Goal: Transaction & Acquisition: Purchase product/service

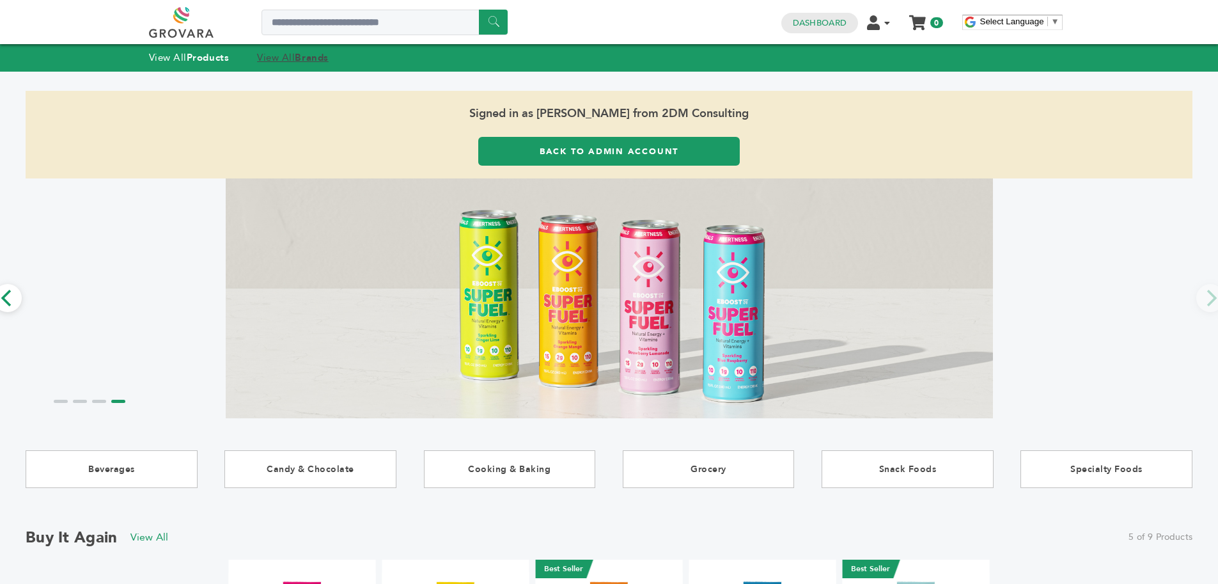
click at [285, 51] on link "View All Brands" at bounding box center [293, 57] width 72 height 13
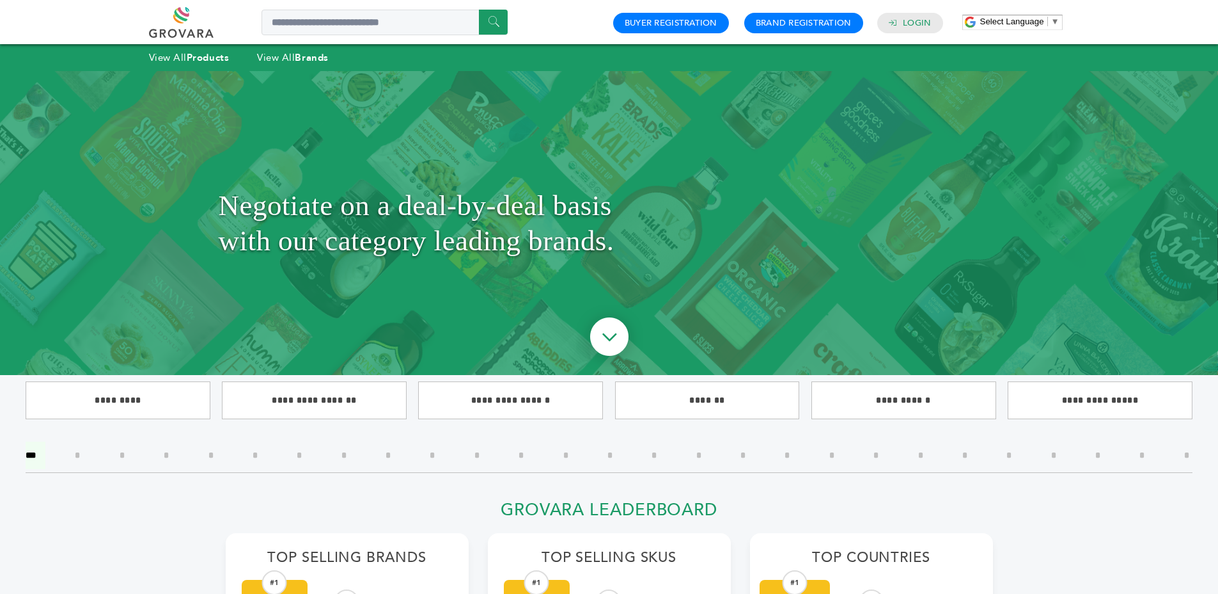
click at [420, 215] on h1 "Negotiate on a deal-by-deal basis with our category leading brands." at bounding box center [610, 223] width 782 height 240
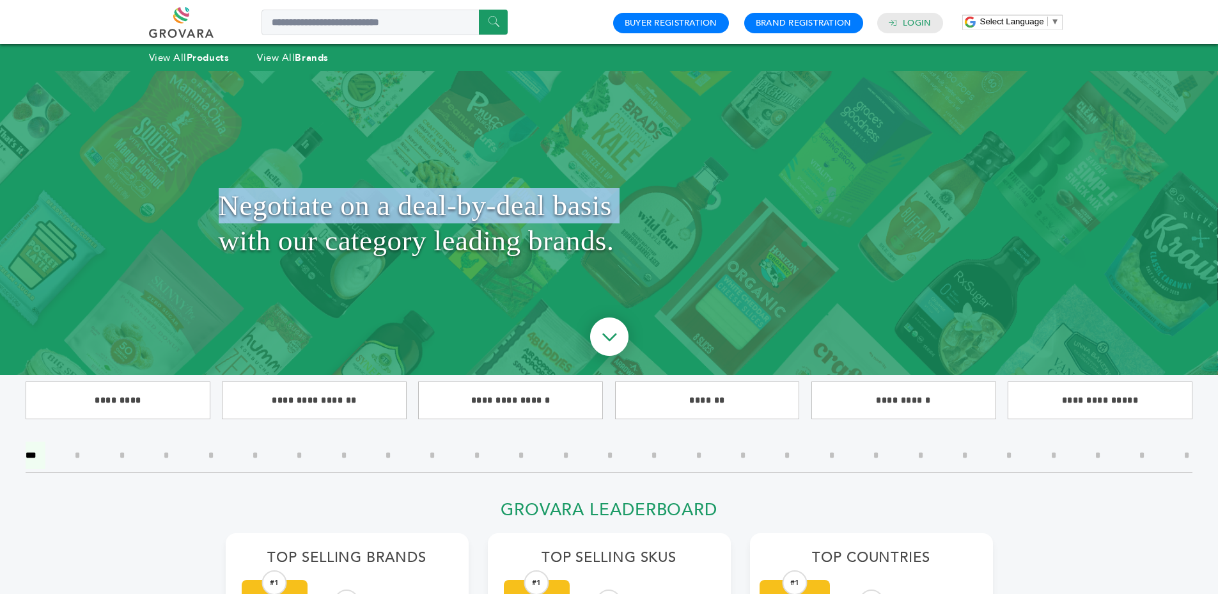
click at [420, 215] on h1 "Negotiate on a deal-by-deal basis with our category leading brands." at bounding box center [610, 223] width 782 height 240
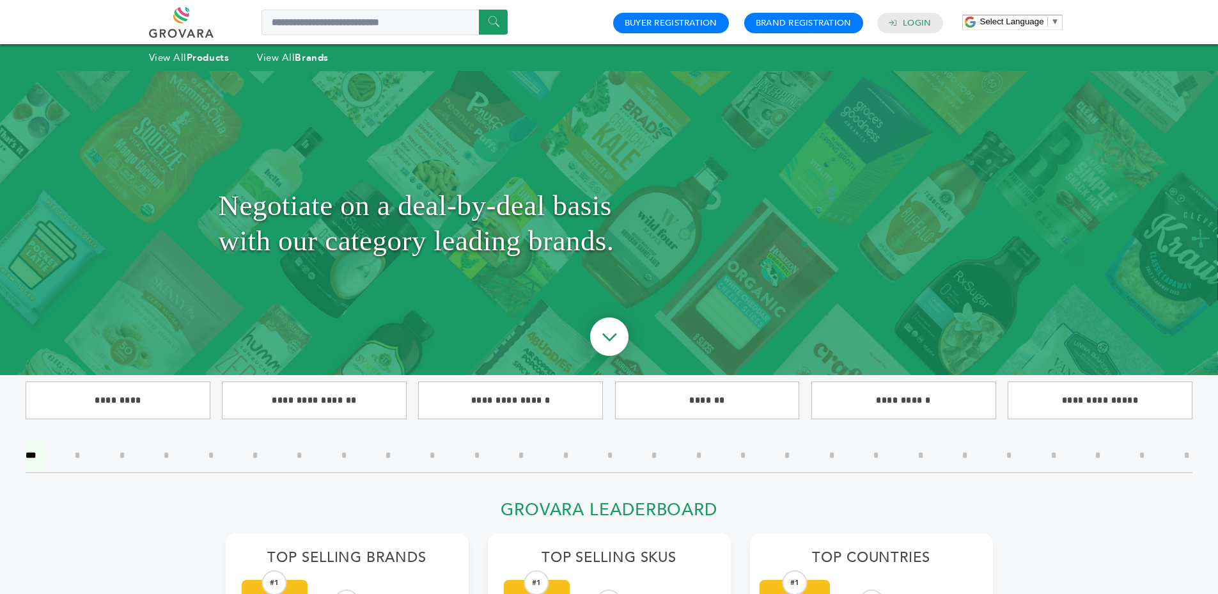
click at [487, 233] on h1 "Negotiate on a deal-by-deal basis with our category leading brands." at bounding box center [610, 223] width 782 height 240
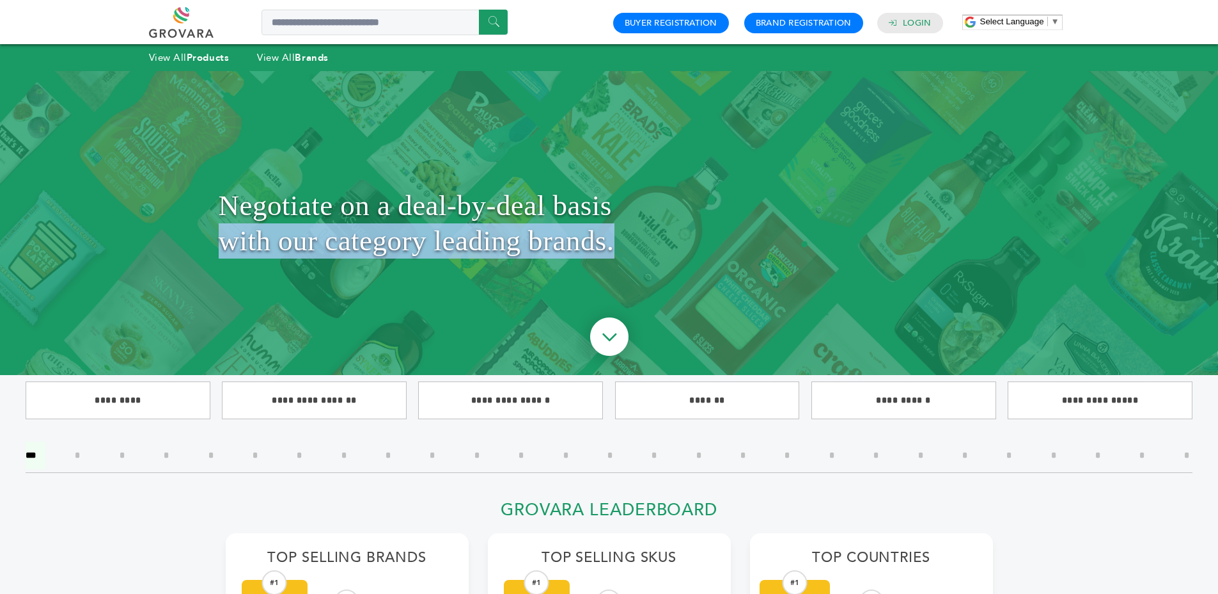
click at [487, 233] on h1 "Negotiate on a deal-by-deal basis with our category leading brands." at bounding box center [610, 223] width 782 height 240
click at [519, 230] on h1 "Negotiate on a deal-by-deal basis with our category leading brands." at bounding box center [610, 223] width 782 height 240
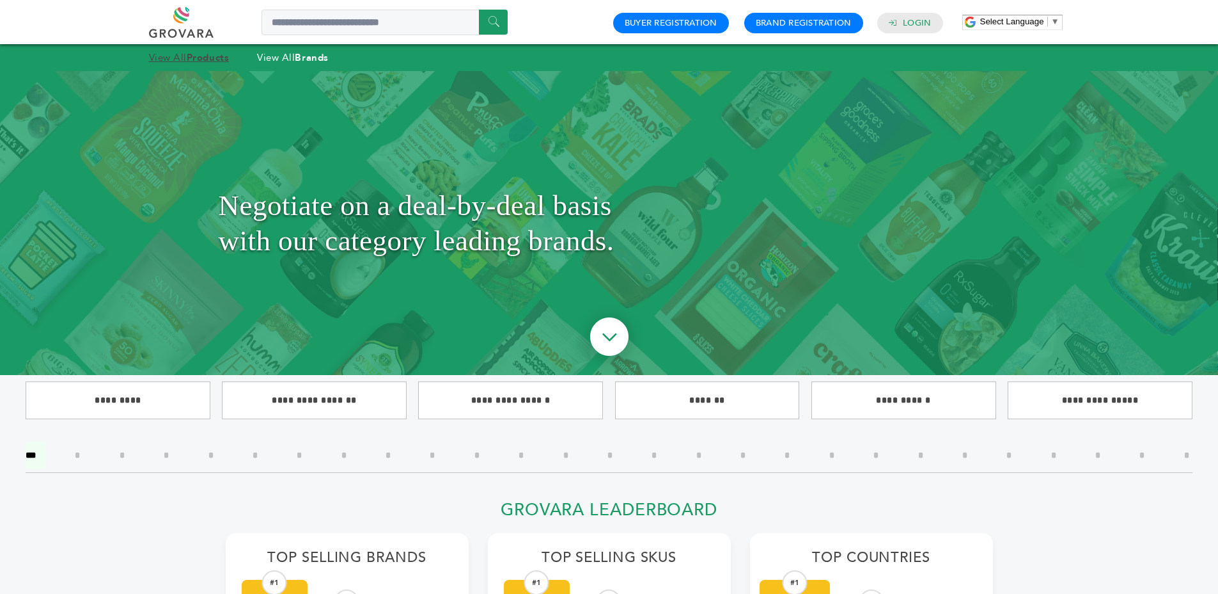
click at [193, 56] on strong "Products" at bounding box center [208, 57] width 42 height 13
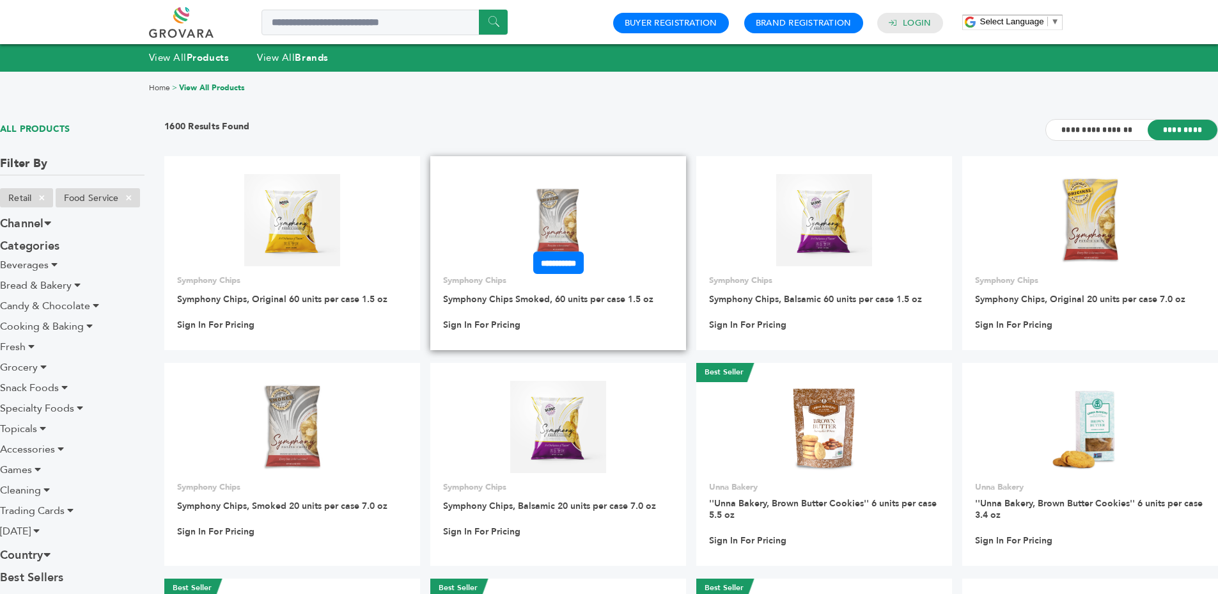
click at [585, 219] on img at bounding box center [558, 220] width 93 height 93
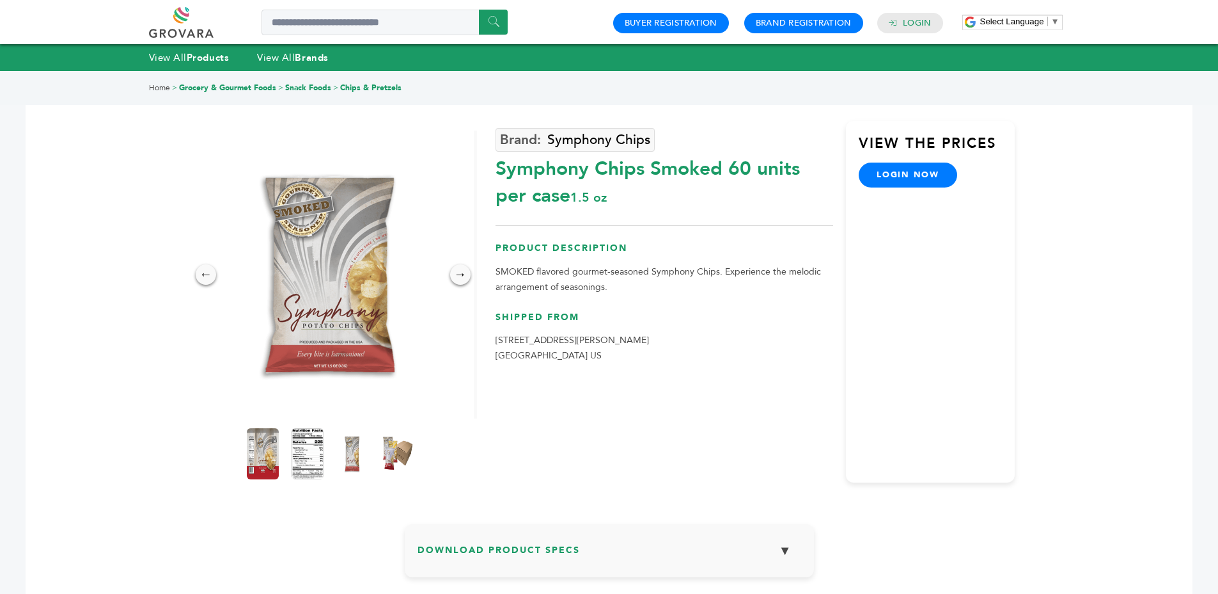
click at [886, 175] on link "login now" at bounding box center [908, 174] width 98 height 24
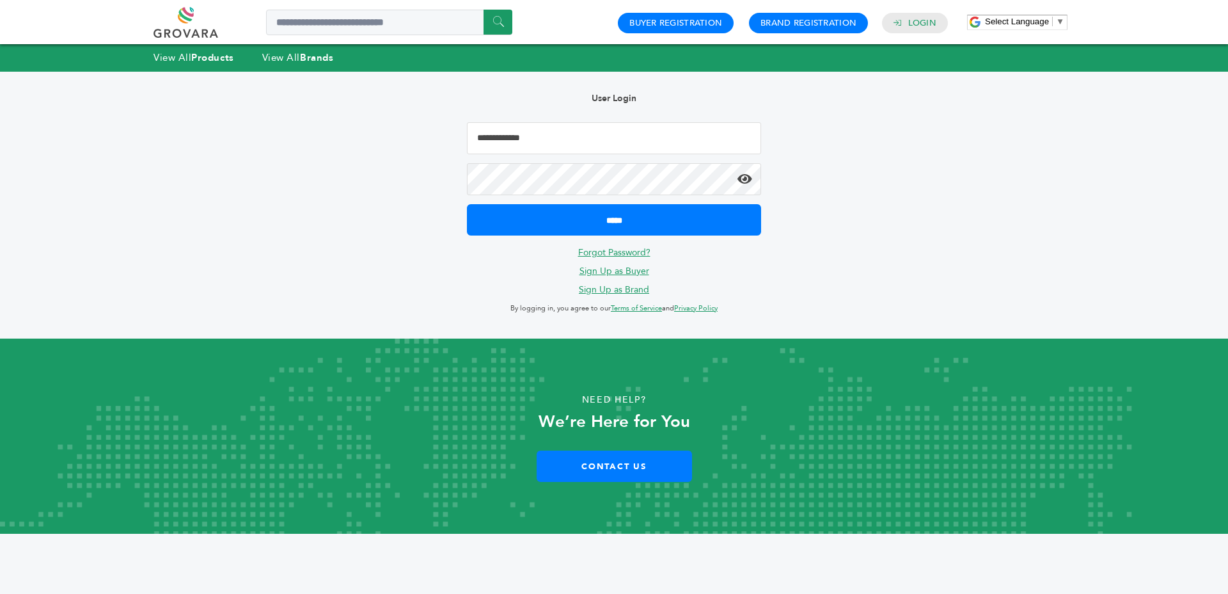
click at [673, 126] on input "Email Address" at bounding box center [614, 138] width 294 height 32
type input "**********"
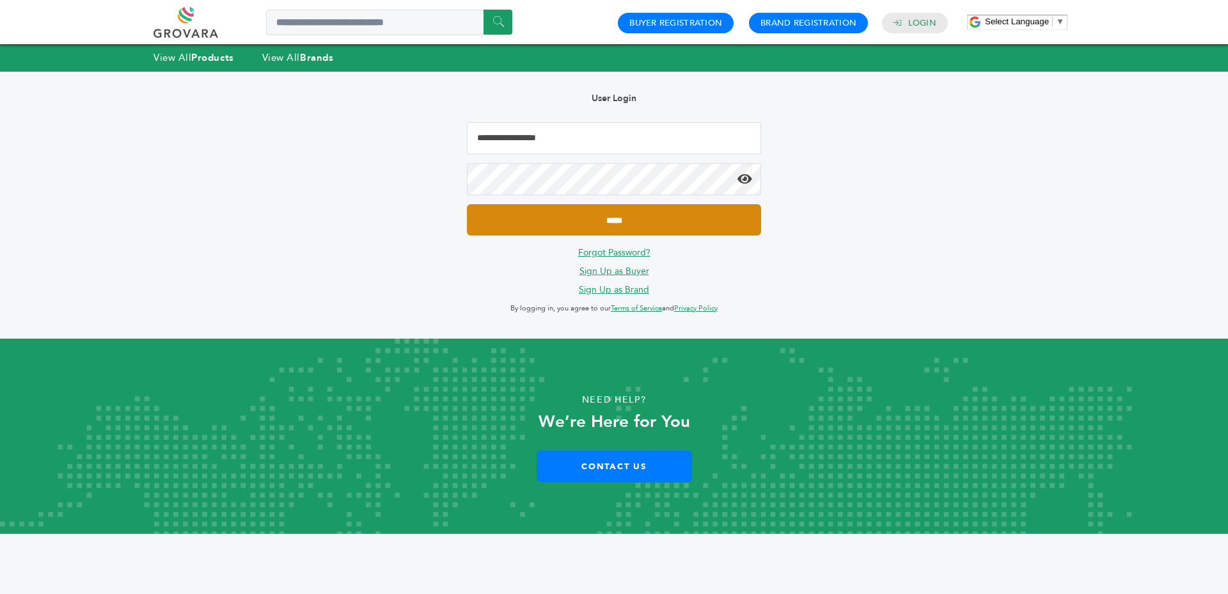
click at [467, 204] on input "*****" at bounding box center [614, 219] width 294 height 31
